Goal: Use online tool/utility: Utilize a website feature to perform a specific function

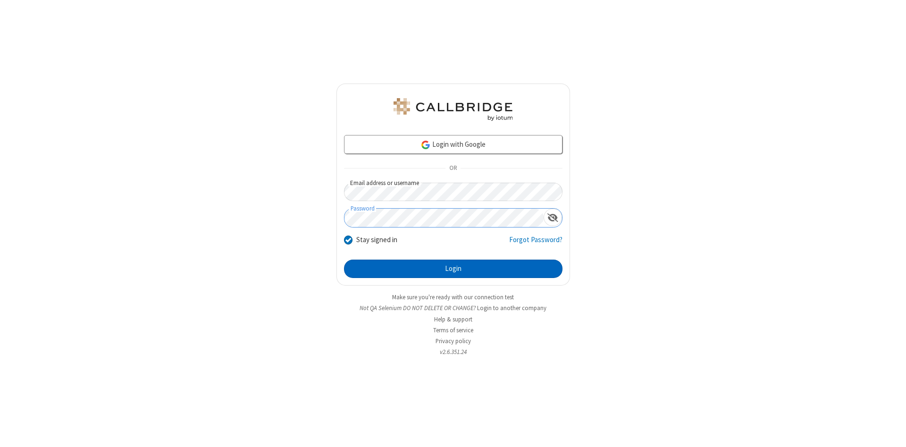
click at [453, 269] on button "Login" at bounding box center [453, 268] width 218 height 19
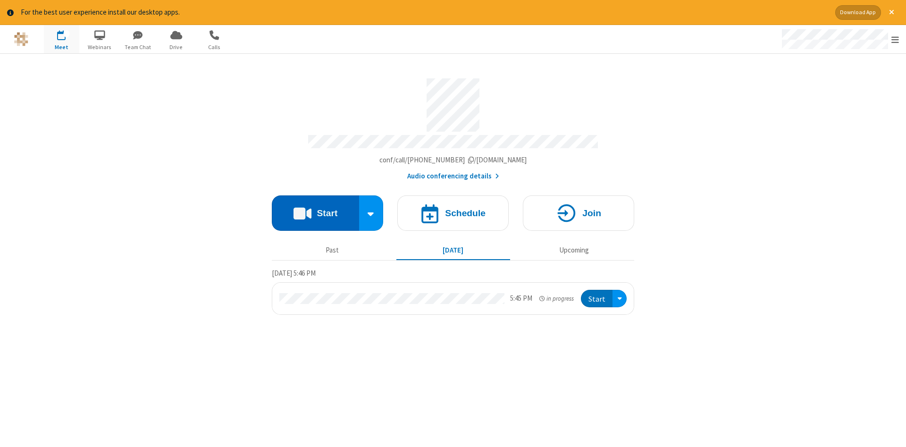
click at [315, 209] on button "Start" at bounding box center [315, 212] width 87 height 35
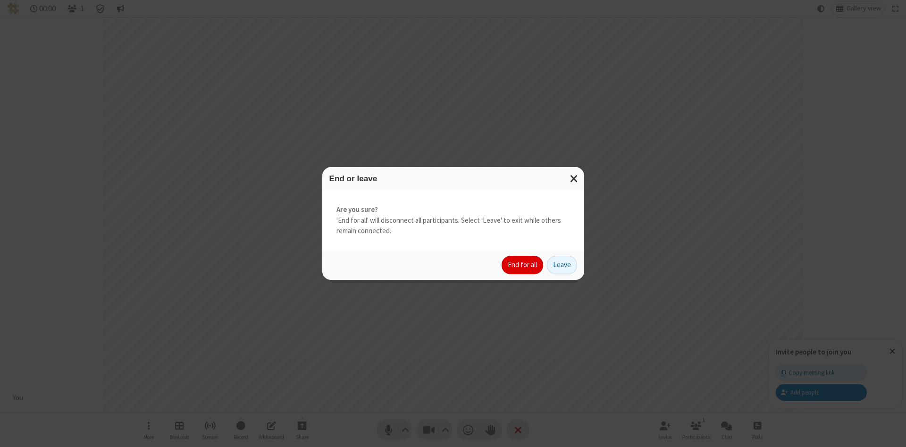
click at [523, 265] on button "End for all" at bounding box center [522, 265] width 42 height 19
